Goal: Transaction & Acquisition: Purchase product/service

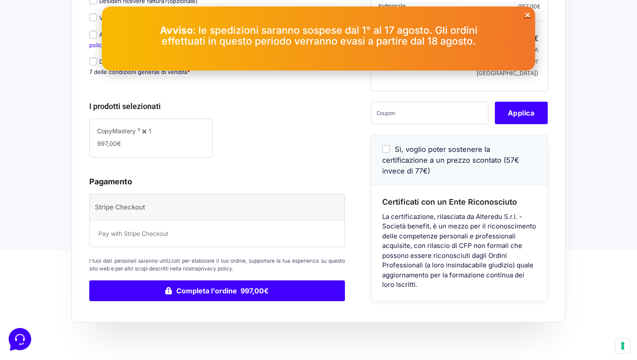
scroll to position [240, 0]
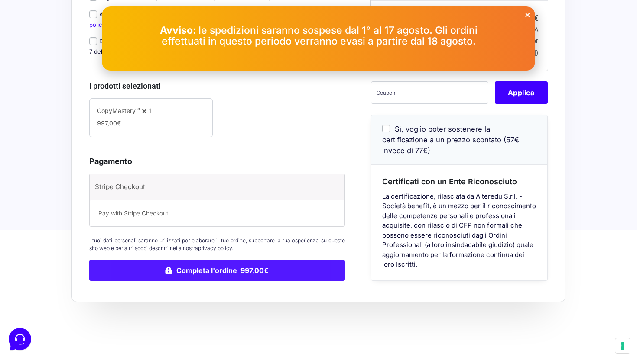
click at [267, 275] on button "Completa l'ordine 997,00€" at bounding box center [217, 270] width 256 height 21
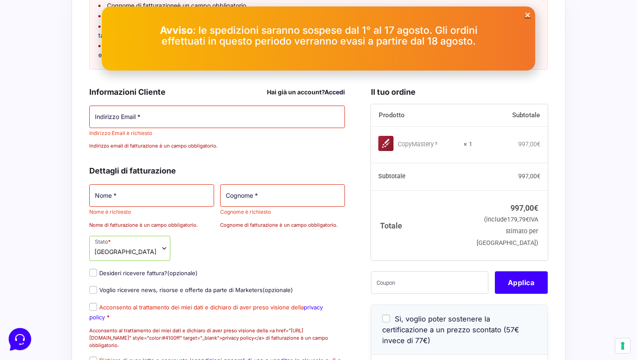
scroll to position [90, 0]
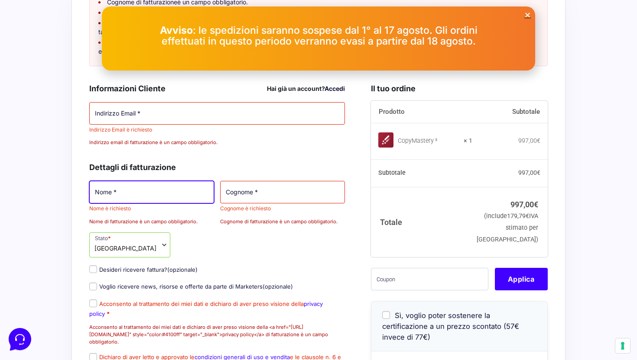
click at [162, 204] on input "Nome *" at bounding box center [151, 192] width 125 height 23
type input "sd"
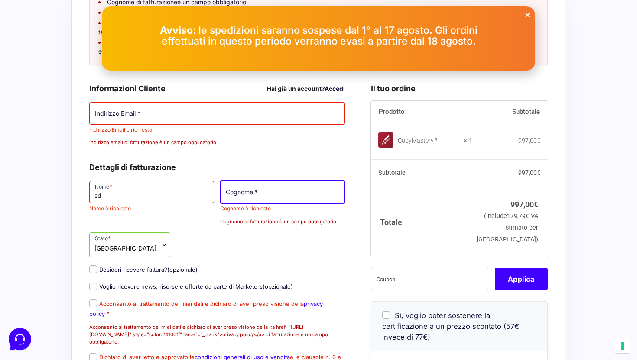
click at [262, 200] on input "Cognome *" at bounding box center [282, 192] width 125 height 23
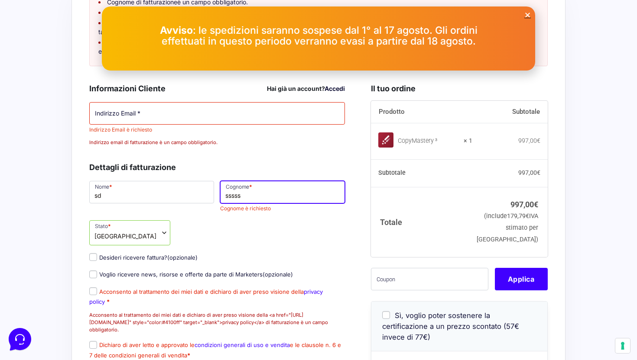
type input "sssss"
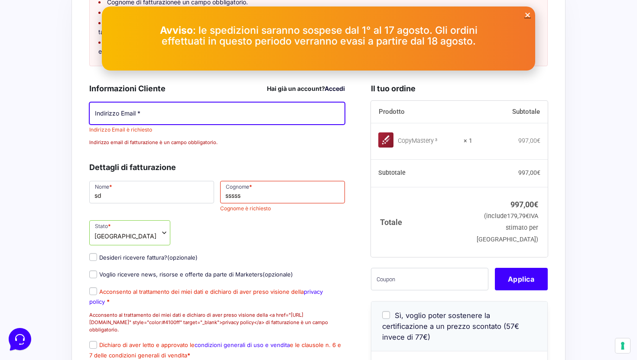
click at [196, 125] on input "Indirizzo Email *" at bounding box center [217, 113] width 256 height 23
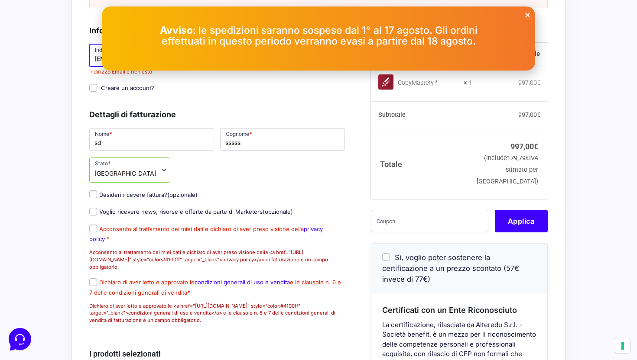
scroll to position [162, 0]
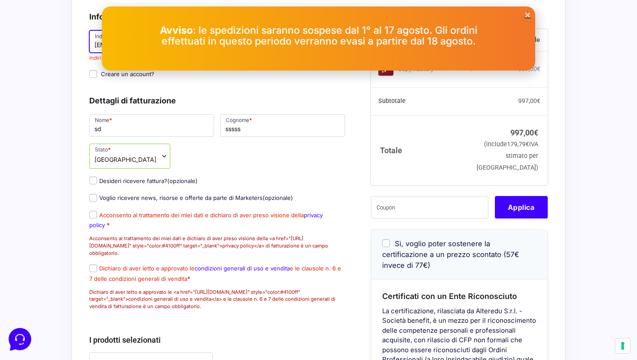
type input "[EMAIL_ADDRESS][DOMAIN_NAME]"
click at [95, 207] on div "Nome * sd Cognome * sssss Stato * Seleziona un Paese/una regione… [GEOGRAPHIC_D…" at bounding box center [217, 215] width 262 height 204
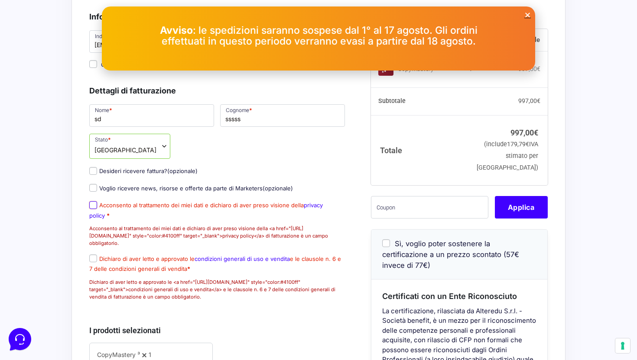
click at [93, 209] on input "Acconsento al trattamento dei miei dati e dichiaro di aver preso visione della …" at bounding box center [93, 205] width 8 height 8
checkbox input "true"
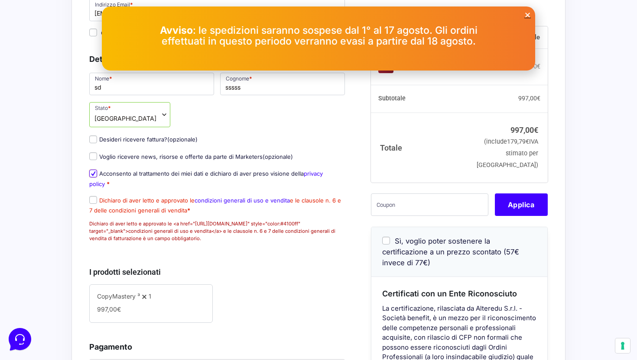
scroll to position [202, 0]
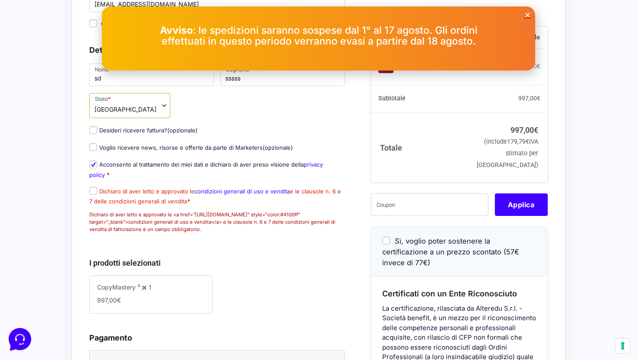
click at [92, 206] on p "Dichiaro di aver letto e approvato le condizioni generali di uso e vendita e le…" at bounding box center [217, 209] width 262 height 49
click at [93, 195] on input "Dichiaro di aver letto e approvato le condizioni generali di uso e vendita e le…" at bounding box center [93, 191] width 8 height 8
checkbox input "true"
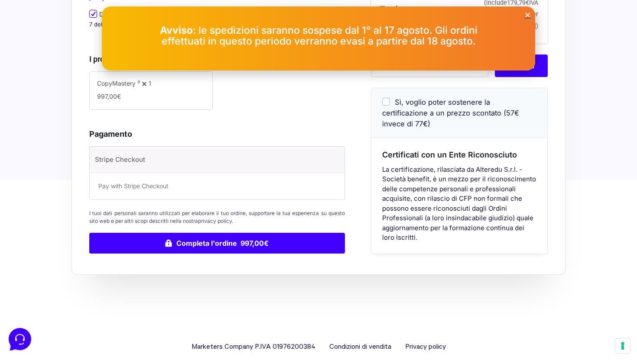
scroll to position [405, 0]
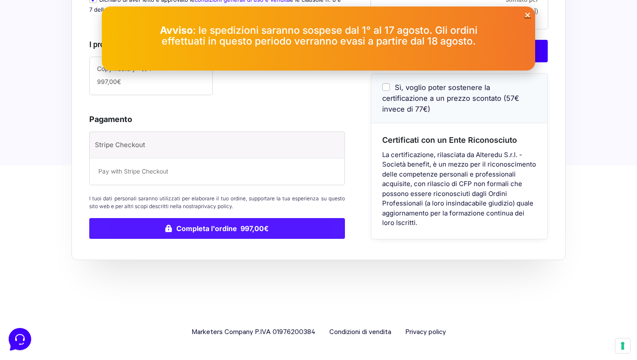
click at [174, 232] on button "Completa l'ordine 997,00€" at bounding box center [217, 228] width 256 height 21
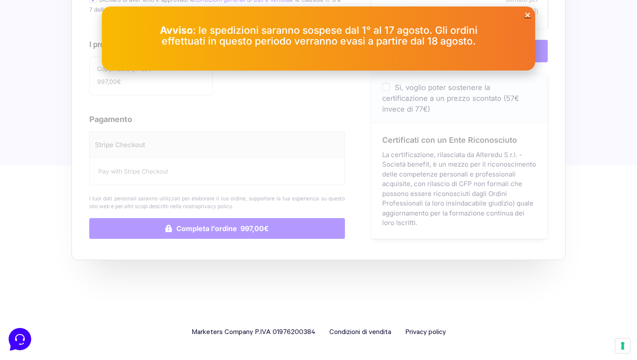
click at [528, 15] on icon "Close" at bounding box center [527, 15] width 6 height 6
